Goal: Communication & Community: Answer question/provide support

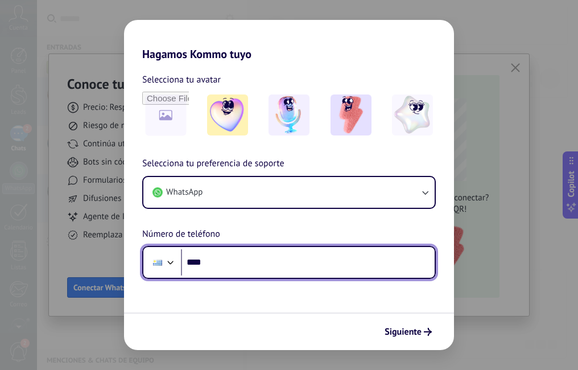
click at [249, 269] on input "****" at bounding box center [308, 262] width 254 height 26
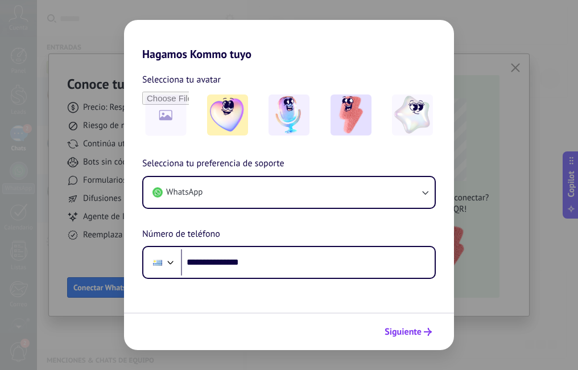
click at [397, 336] on span "Siguiente" at bounding box center [403, 332] width 37 height 8
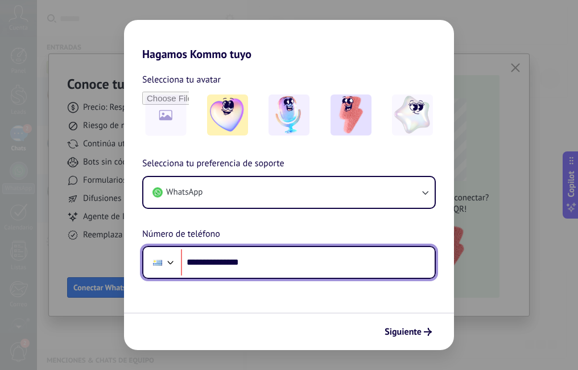
click at [217, 262] on input "**********" at bounding box center [308, 262] width 254 height 26
type input "**********"
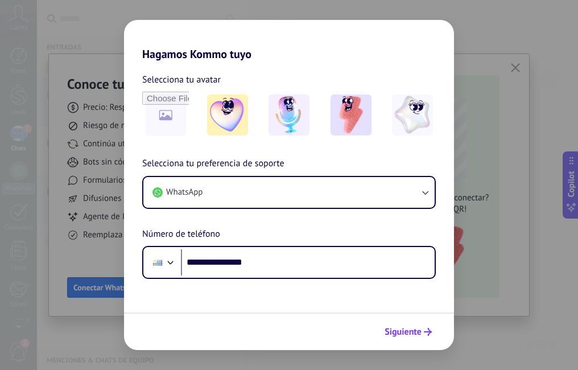
click at [410, 336] on span "Siguiente" at bounding box center [403, 332] width 37 height 8
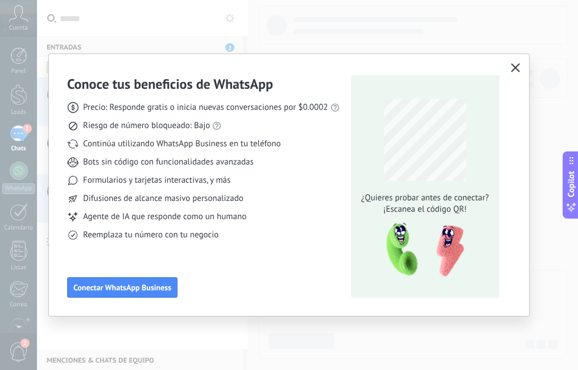
click at [513, 68] on icon "button" at bounding box center [515, 67] width 9 height 9
click at [516, 67] on use "button" at bounding box center [515, 67] width 9 height 9
click at [514, 71] on icon "button" at bounding box center [515, 67] width 9 height 9
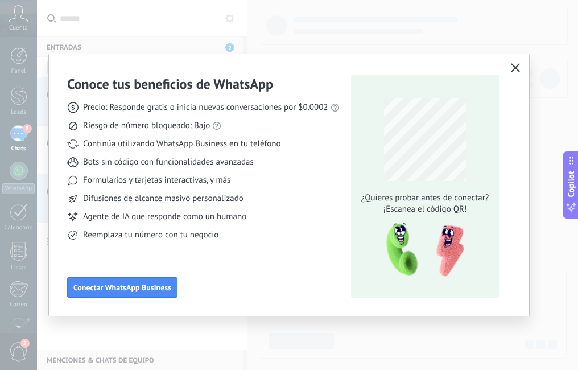
click at [514, 71] on icon "button" at bounding box center [515, 67] width 9 height 9
click at [517, 67] on icon "button" at bounding box center [515, 67] width 9 height 9
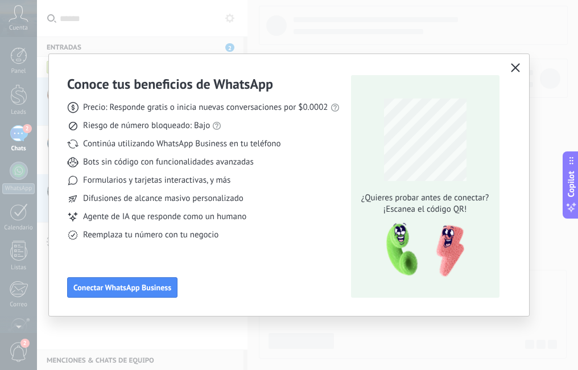
click at [517, 67] on icon "button" at bounding box center [515, 67] width 9 height 9
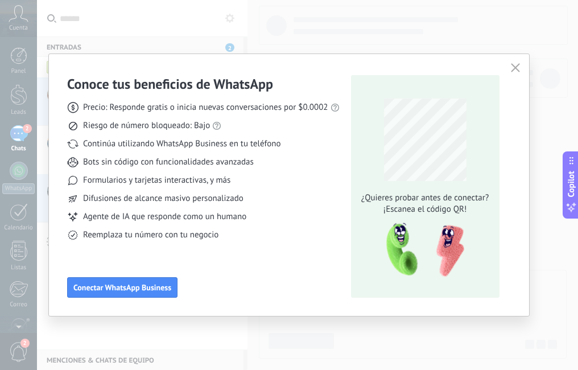
click at [360, 24] on div "Conoce tus beneficios de WhatsApp Precio: Responde gratis o inicia nuevas conve…" at bounding box center [289, 185] width 578 height 370
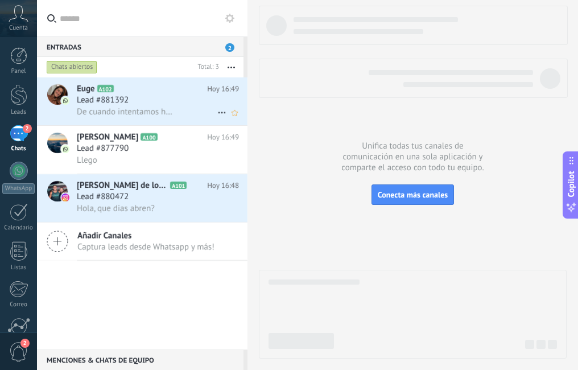
click at [136, 101] on div "Lead #881392" at bounding box center [158, 99] width 162 height 11
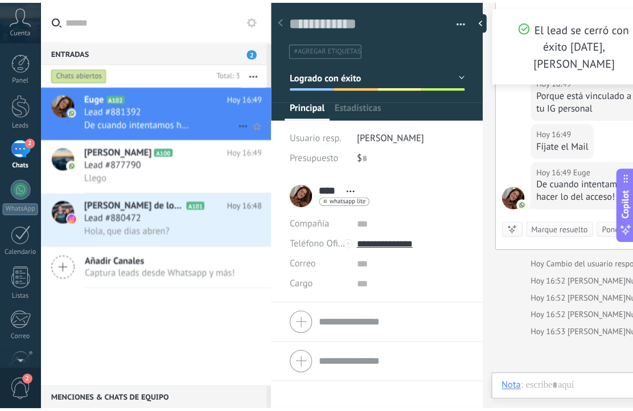
scroll to position [17, 0]
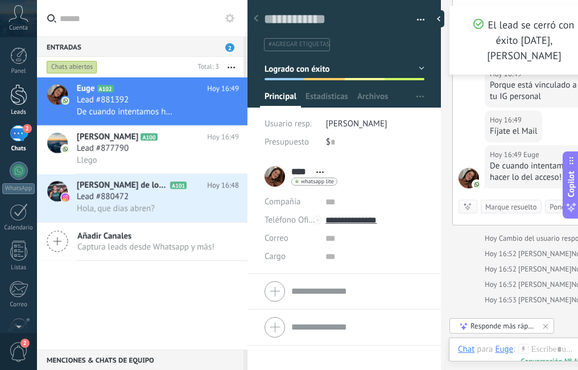
click at [19, 97] on div at bounding box center [18, 94] width 17 height 21
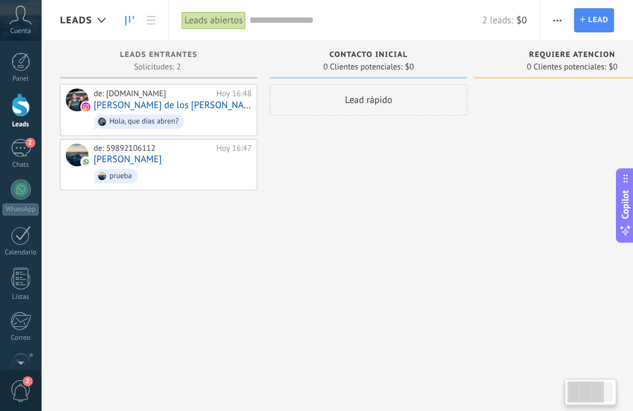
scroll to position [17, 0]
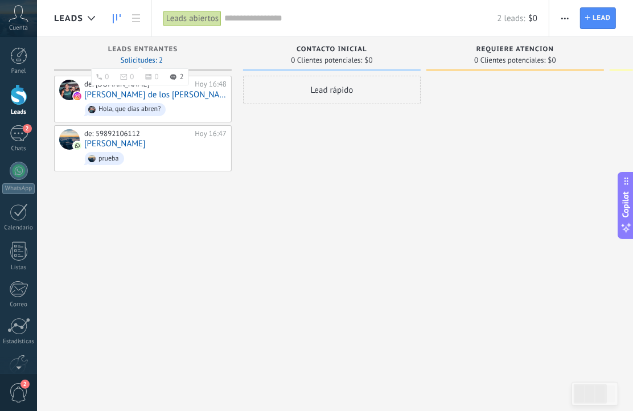
click at [143, 58] on span "Solicitudes: 2 0 0 0 2 0 0 0 2" at bounding box center [142, 60] width 42 height 7
click at [350, 60] on span "0 Clientes potenciales:" at bounding box center [326, 60] width 71 height 7
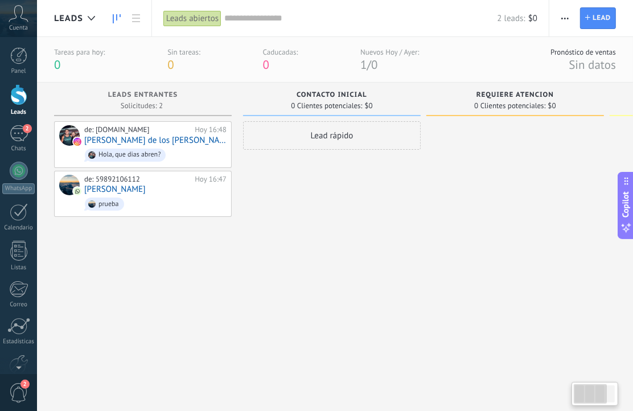
click at [174, 21] on div "Leads abiertos" at bounding box center [192, 18] width 58 height 17
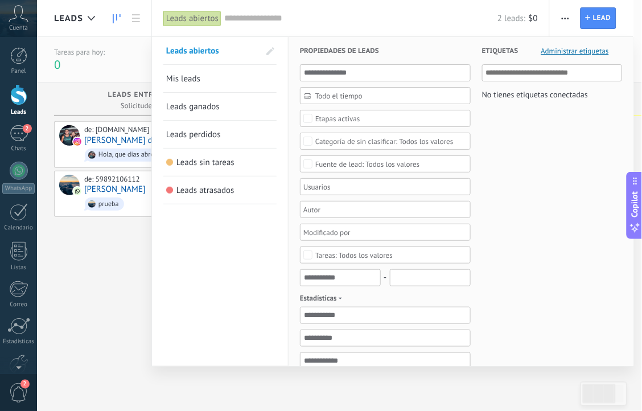
click at [203, 98] on link "Leads ganados" at bounding box center [220, 106] width 108 height 27
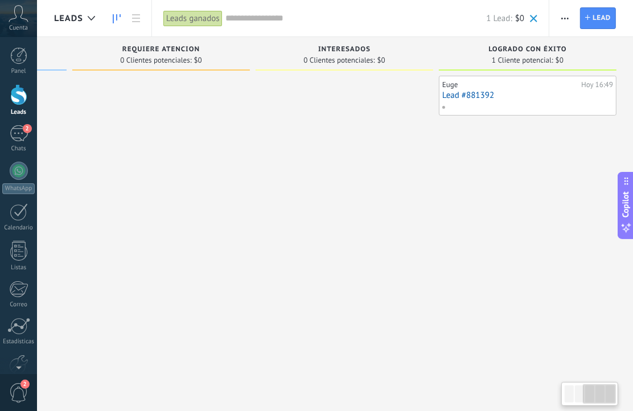
drag, startPoint x: 561, startPoint y: 310, endPoint x: 135, endPoint y: 303, distance: 425.7
click at [135, 303] on div at bounding box center [161, 207] width 178 height 262
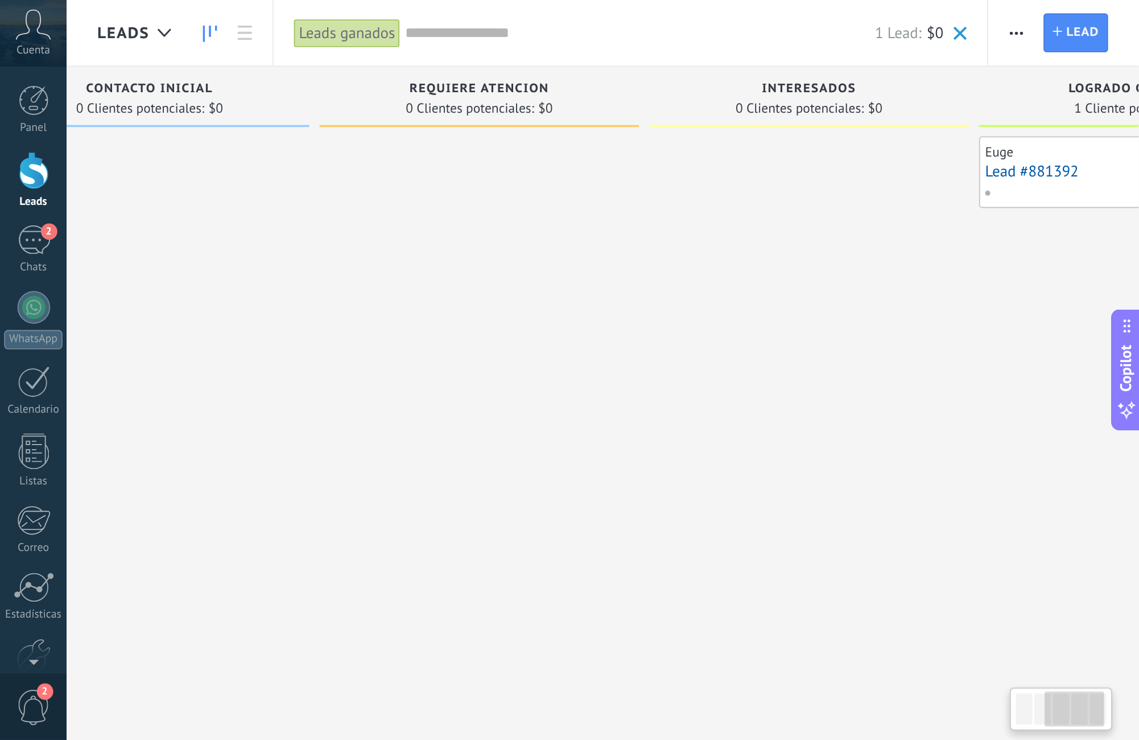
scroll to position [0, 354]
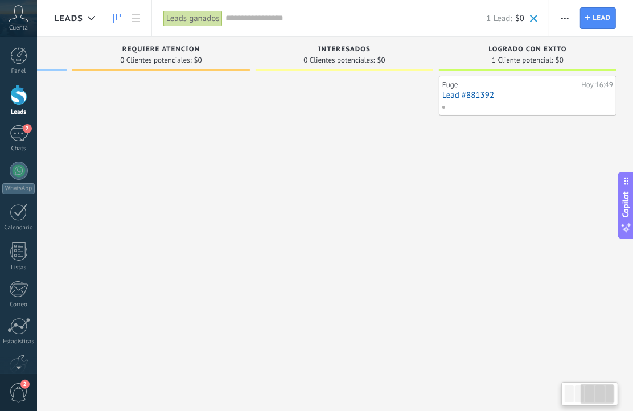
drag, startPoint x: 237, startPoint y: 257, endPoint x: 169, endPoint y: 257, distance: 67.7
click at [169, 257] on div at bounding box center [161, 207] width 178 height 262
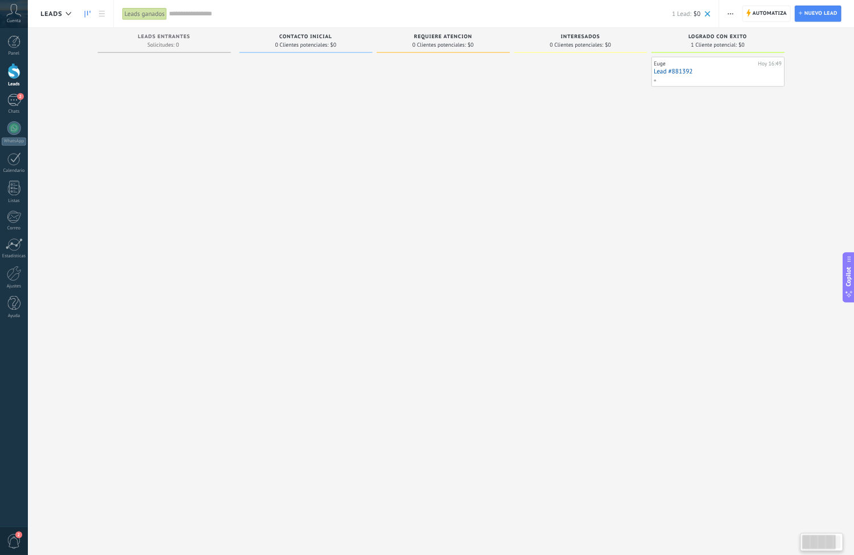
scroll to position [17, 0]
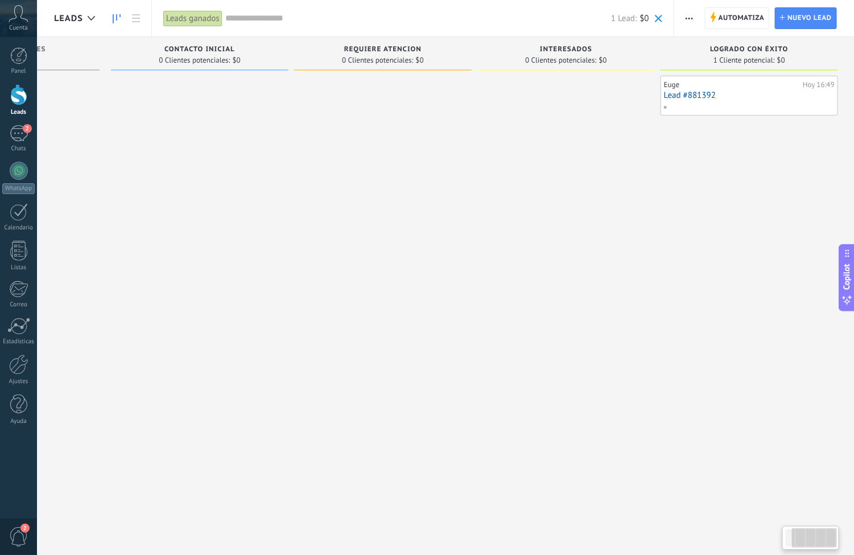
drag, startPoint x: 405, startPoint y: 250, endPoint x: 287, endPoint y: 281, distance: 121.2
click at [278, 280] on div at bounding box center [200, 279] width 178 height 406
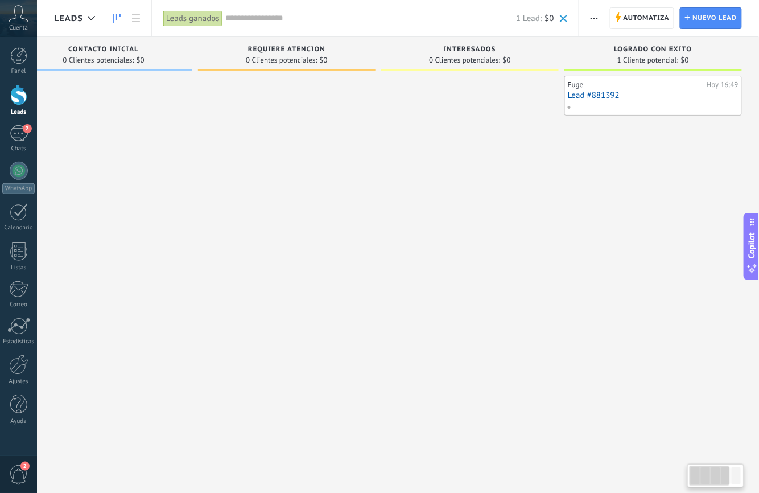
scroll to position [0, 0]
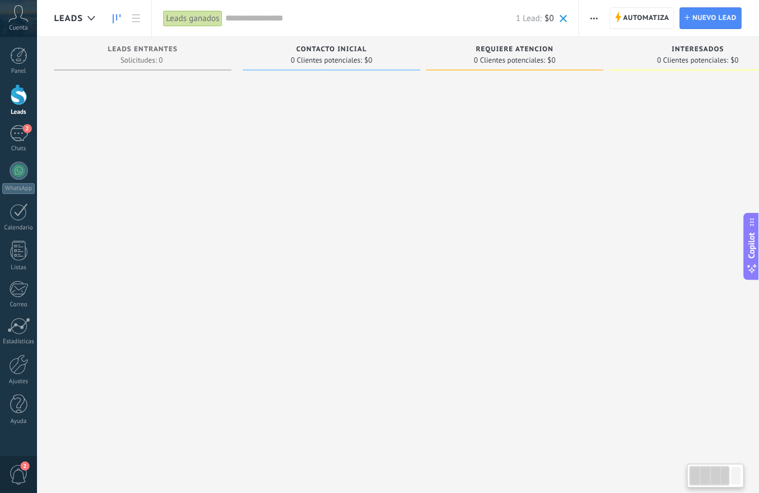
drag, startPoint x: 426, startPoint y: 200, endPoint x: 533, endPoint y: 211, distance: 107.5
click at [534, 211] on div at bounding box center [515, 248] width 178 height 344
click at [22, 17] on icon at bounding box center [19, 13] width 20 height 17
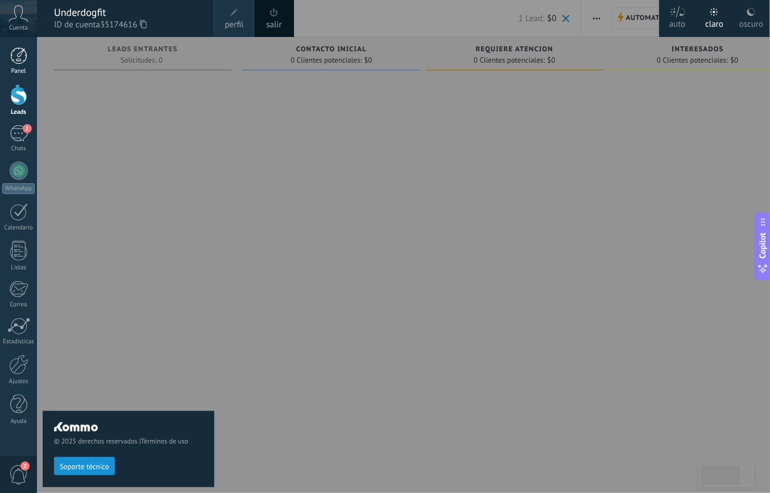
click at [22, 55] on div at bounding box center [18, 55] width 17 height 17
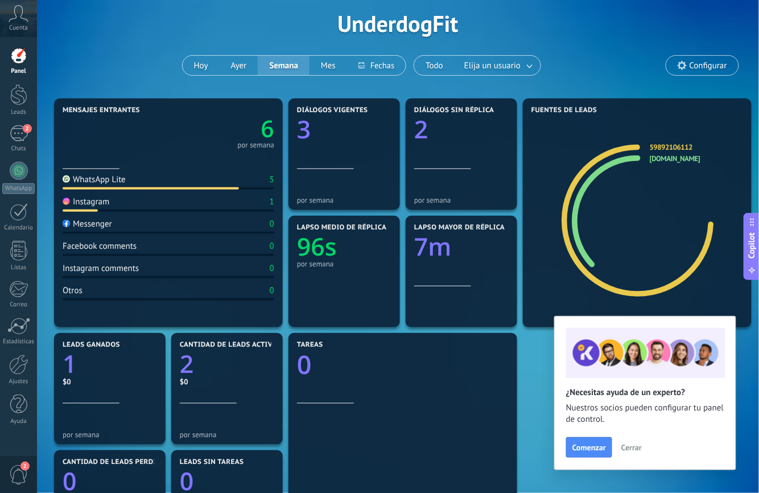
scroll to position [76, 0]
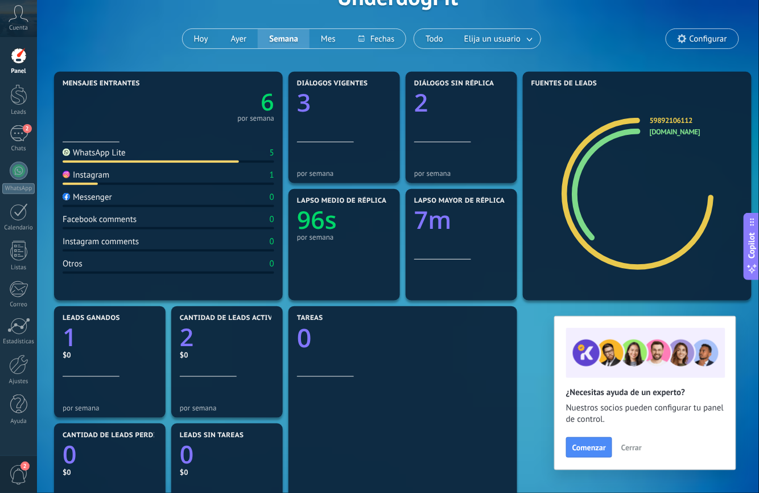
click at [578, 369] on span "Cerrar" at bounding box center [631, 447] width 20 height 8
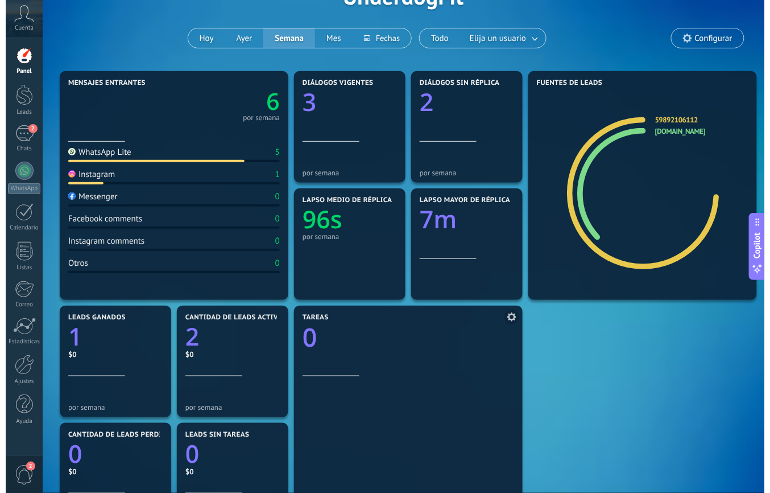
scroll to position [0, 0]
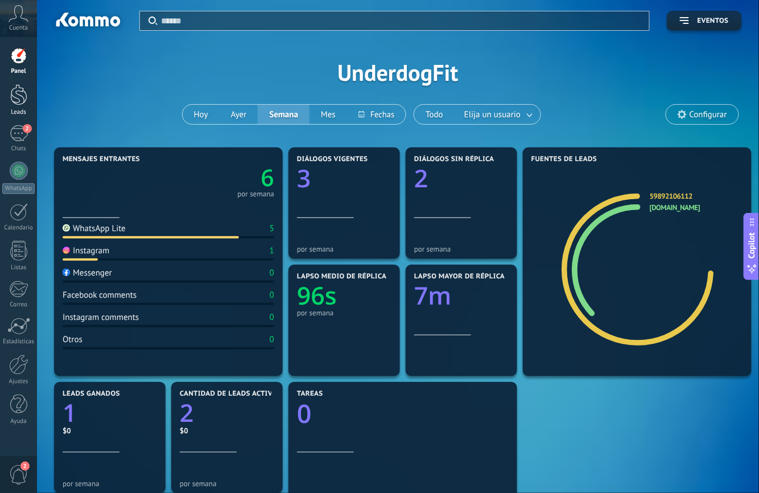
click at [17, 94] on div at bounding box center [18, 94] width 17 height 21
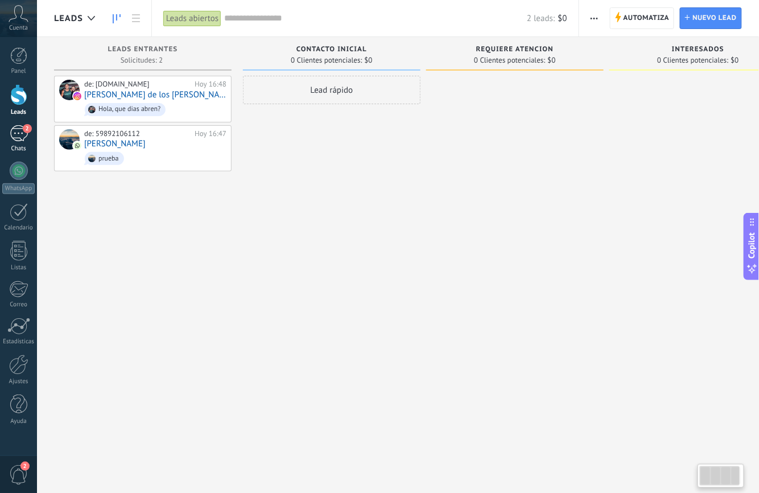
click at [17, 126] on div "2" at bounding box center [19, 133] width 18 height 17
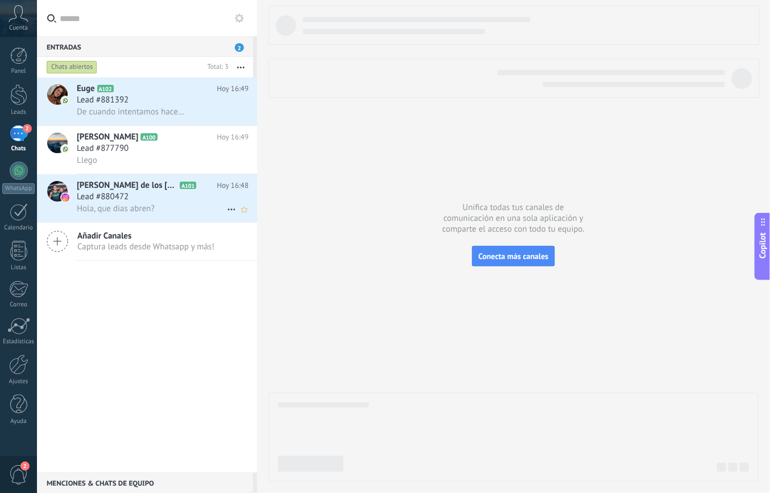
click at [172, 204] on div "Hola, que dias abren?" at bounding box center [163, 209] width 172 height 12
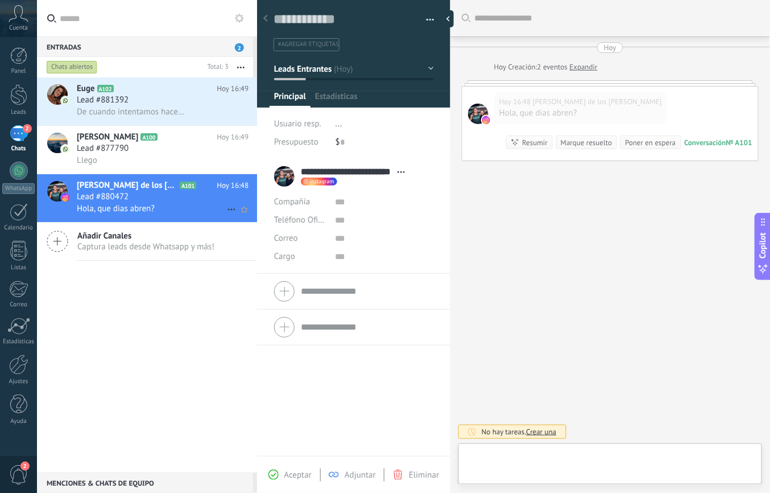
scroll to position [17, 0]
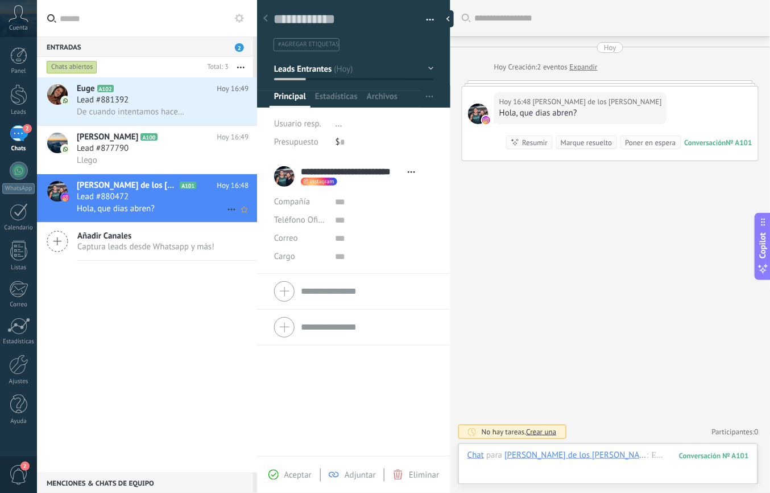
click at [230, 207] on icon at bounding box center [232, 210] width 14 height 14
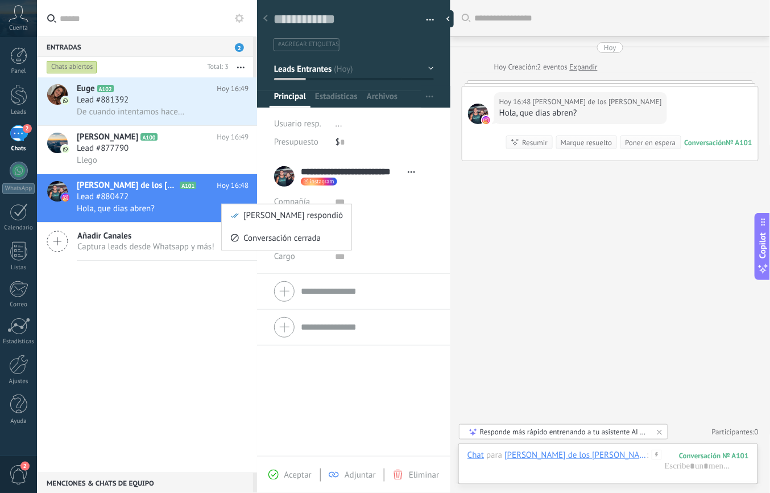
click at [578, 369] on div at bounding box center [385, 246] width 770 height 493
click at [578, 369] on icon at bounding box center [660, 431] width 9 height 9
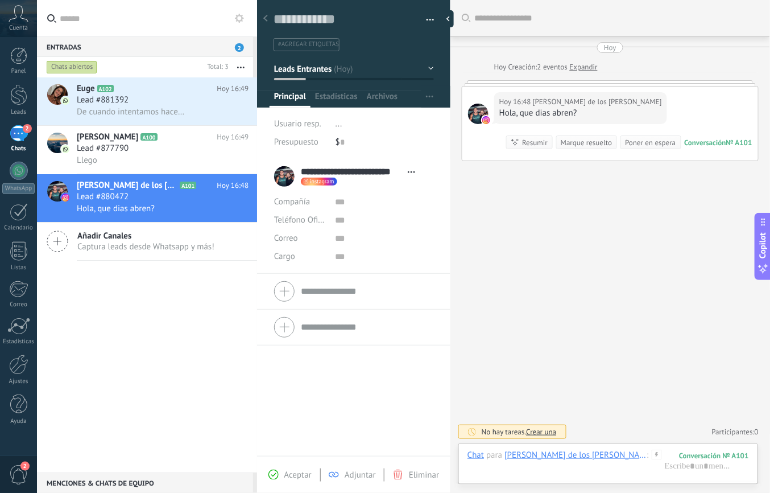
click at [246, 72] on button "button" at bounding box center [241, 67] width 24 height 20
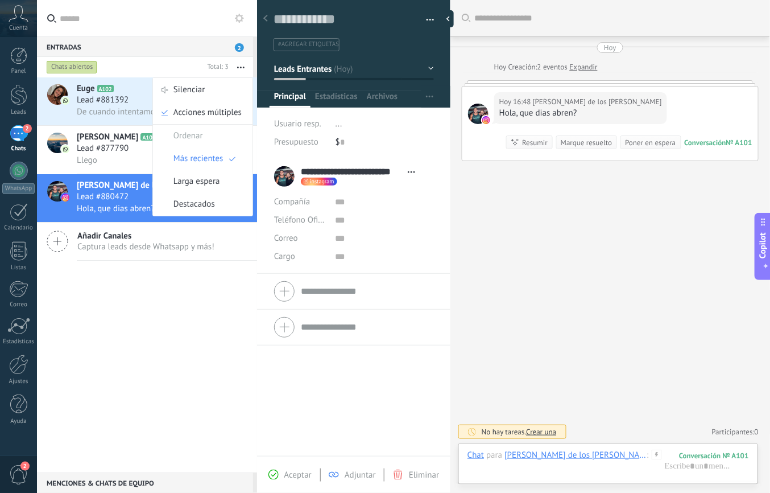
click at [241, 67] on use "button" at bounding box center [240, 68] width 7 height 2
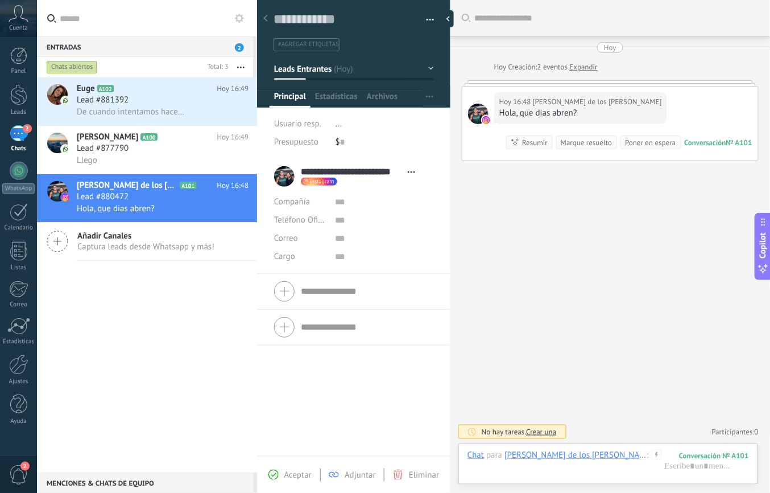
click at [228, 57] on div "Total: 3" at bounding box center [216, 67] width 26 height 20
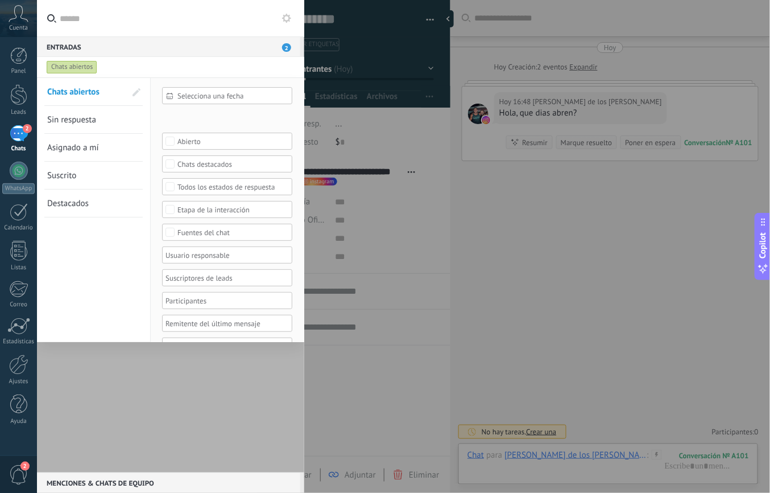
click at [230, 46] on div "Entradas 2" at bounding box center [168, 46] width 263 height 20
click at [366, 94] on div at bounding box center [385, 246] width 770 height 493
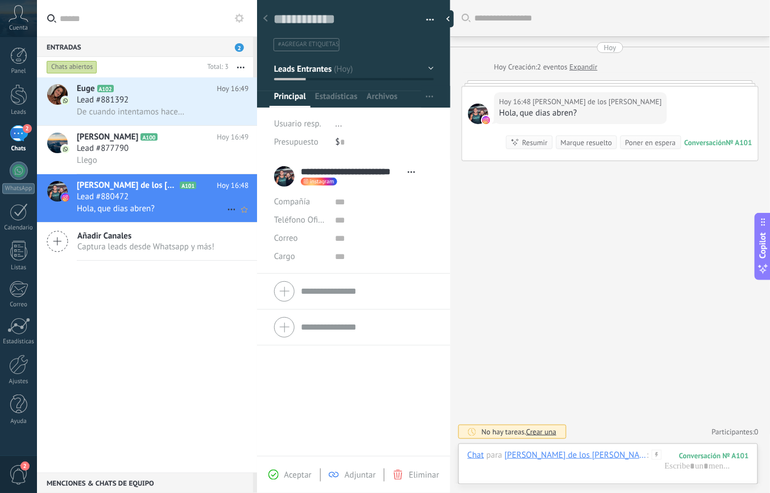
click at [175, 204] on div "Hola, que dias abren?" at bounding box center [163, 209] width 172 height 12
click at [226, 211] on icon "Mark respondió Conversación cerrada" at bounding box center [232, 210] width 14 height 14
click at [137, 201] on div at bounding box center [385, 246] width 770 height 493
click at [140, 162] on div "Llego" at bounding box center [163, 160] width 172 height 12
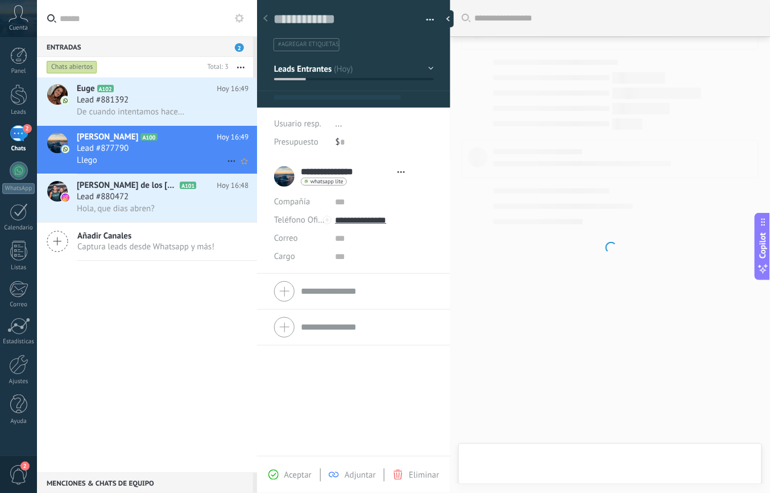
scroll to position [17, 0]
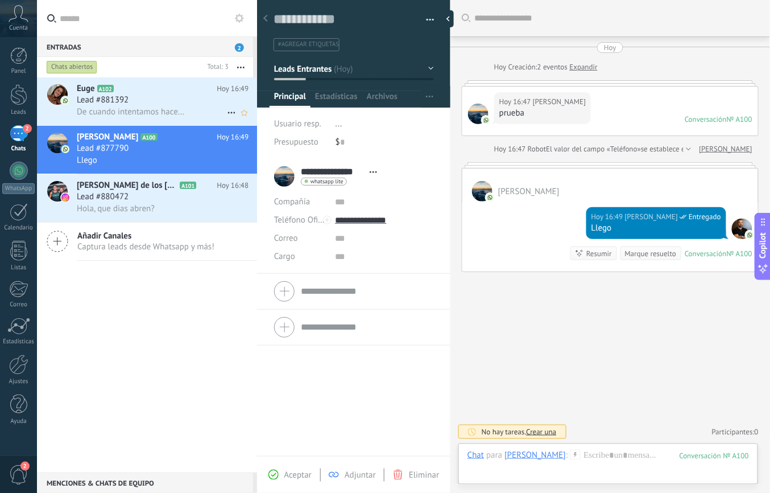
click at [135, 110] on span "De cuando intentamos hacer lo del acceso!" at bounding box center [131, 111] width 109 height 11
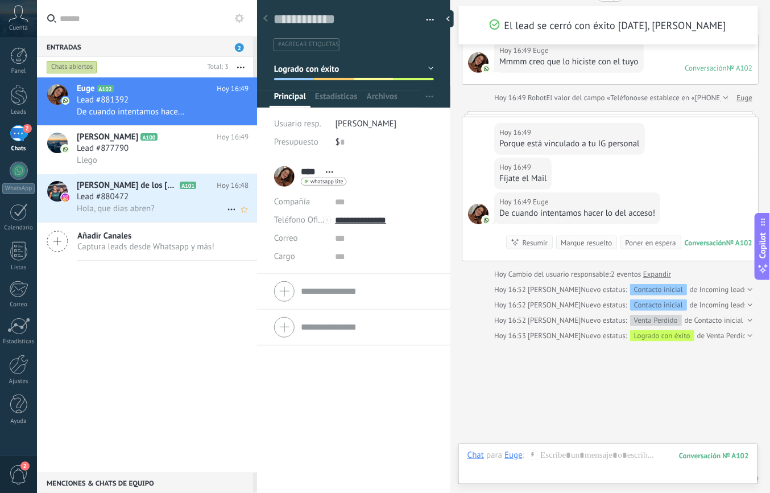
scroll to position [148, 0]
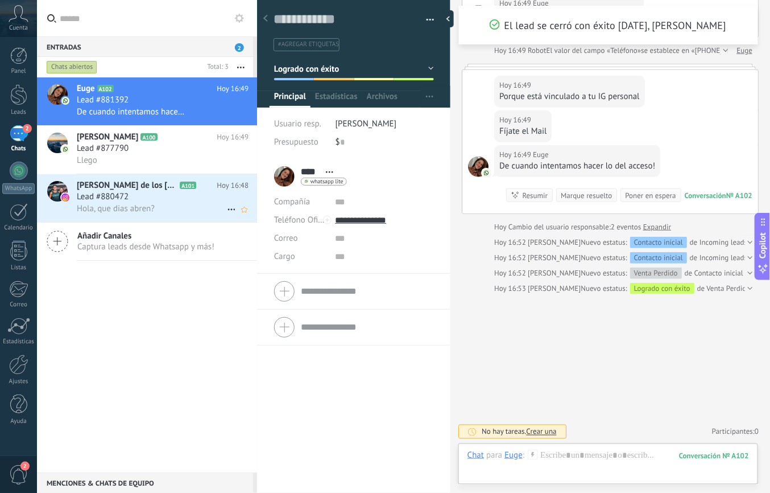
click at [137, 208] on span "Hola, que dias abren?" at bounding box center [116, 208] width 78 height 11
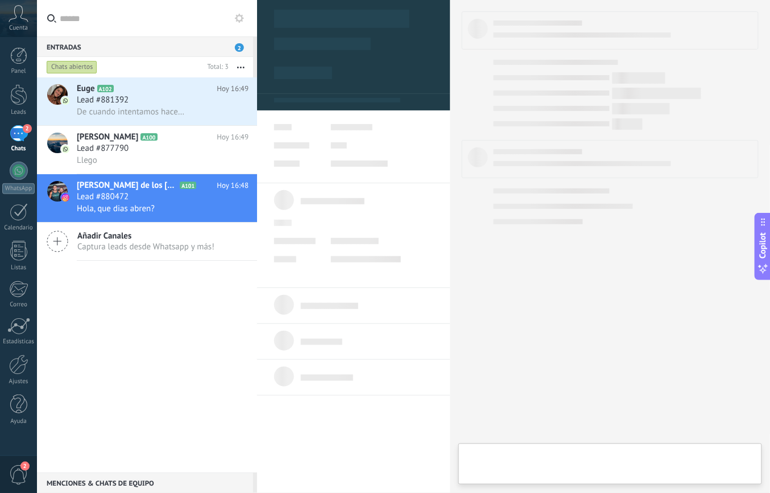
type textarea "**********"
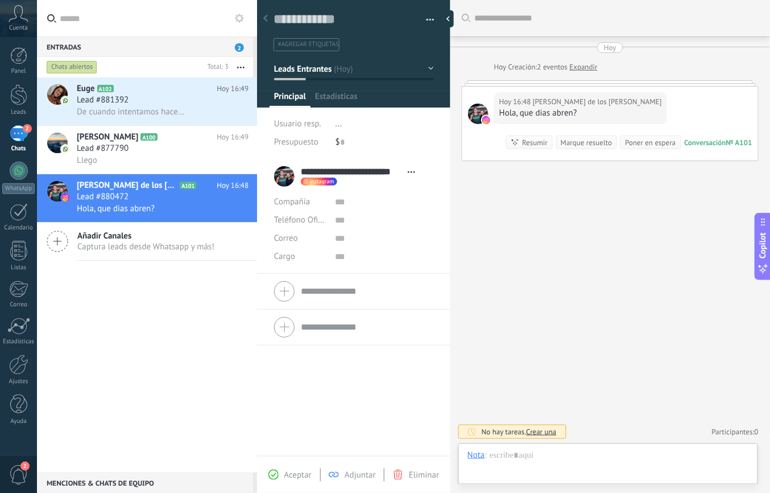
scroll to position [17, 0]
click at [578, 142] on div "Conversación" at bounding box center [706, 143] width 42 height 10
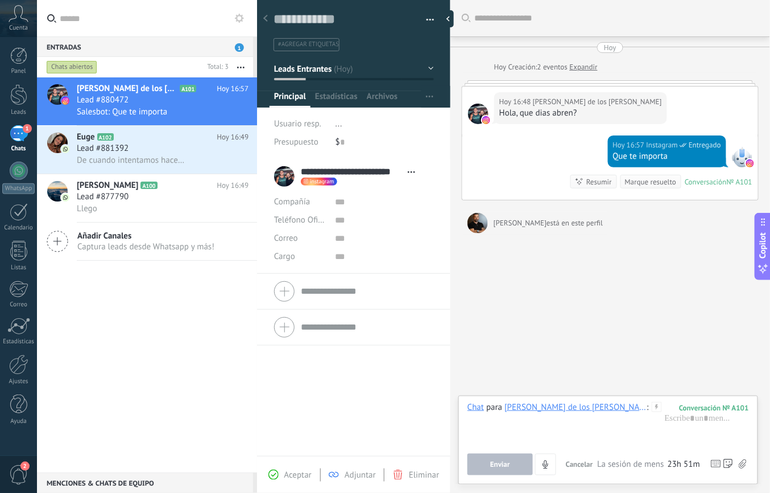
click at [578, 166] on img at bounding box center [751, 163] width 8 height 8
click at [578, 369] on div at bounding box center [609, 423] width 282 height 43
click at [524, 369] on div "Chat para Federico Orsi de los Reyes : 101 ******** Enviar Cancelar Rastrear cl…" at bounding box center [609, 438] width 282 height 73
click at [519, 369] on button "Enviar" at bounding box center [500, 465] width 65 height 22
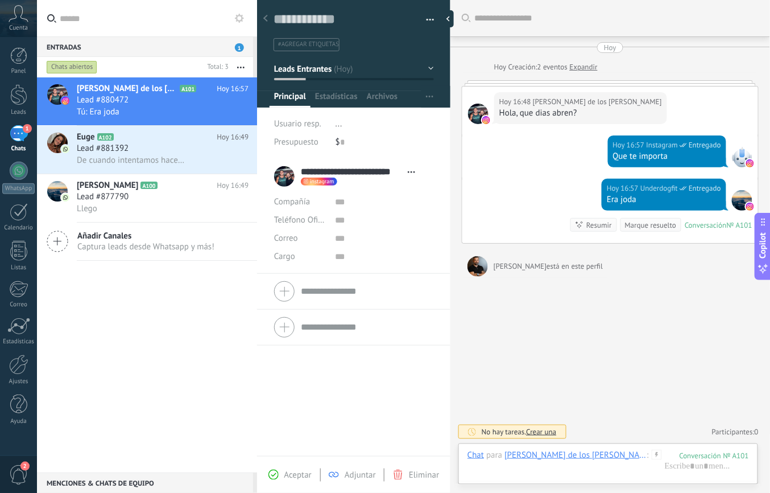
click at [26, 24] on span "Cuenta" at bounding box center [18, 27] width 19 height 7
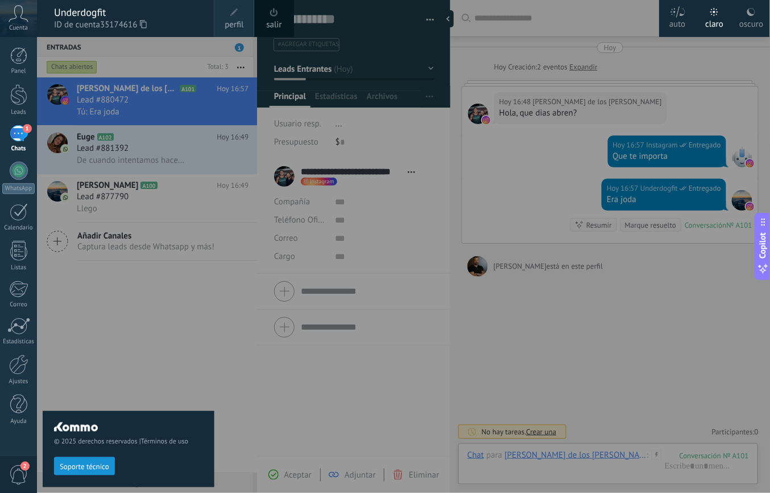
click at [27, 14] on icon at bounding box center [19, 13] width 20 height 17
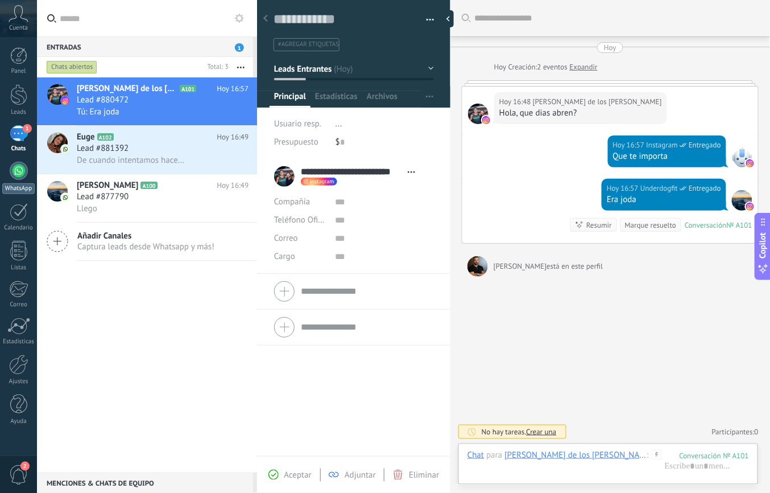
click at [11, 164] on div at bounding box center [19, 171] width 18 height 18
